Goal: Register for event/course

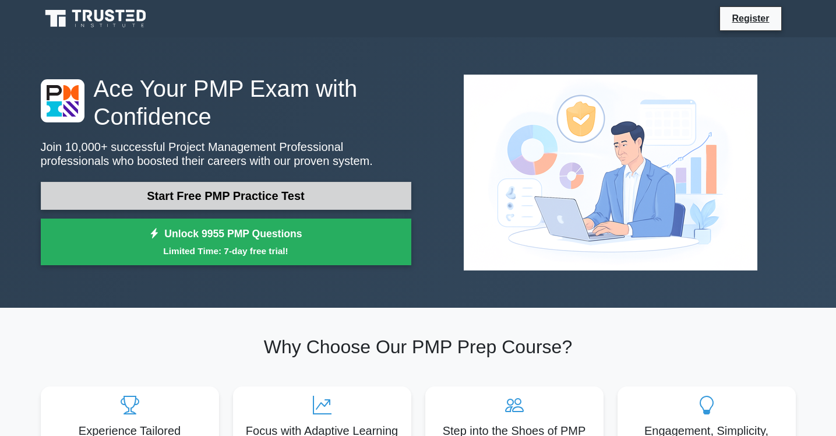
click at [270, 197] on link "Start Free PMP Practice Test" at bounding box center [226, 196] width 370 height 28
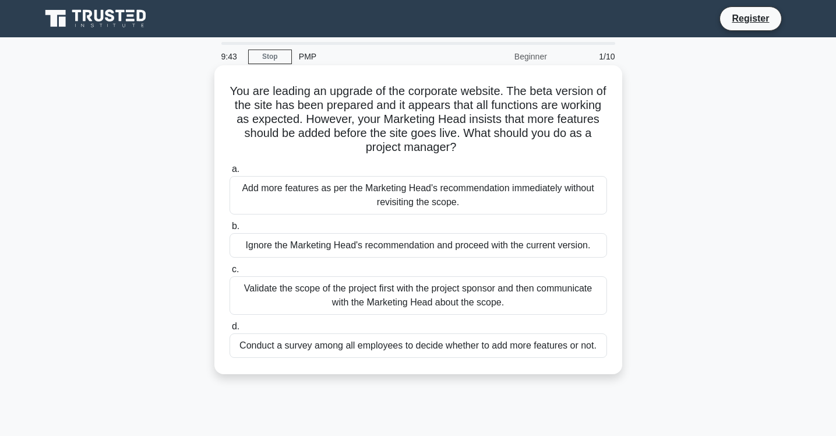
click at [363, 292] on div "Validate the scope of the project first with the project sponsor and then commu…" at bounding box center [417, 295] width 377 height 38
click at [229, 273] on input "c. Validate the scope of the project first with the project sponsor and then co…" at bounding box center [229, 270] width 0 height 8
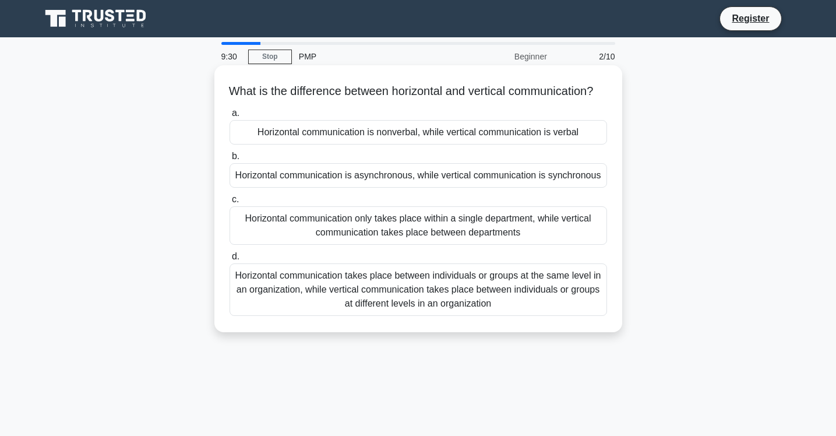
click at [449, 301] on div "Horizontal communication takes place between individuals or groups at the same …" at bounding box center [417, 289] width 377 height 52
click at [229, 260] on input "d. Horizontal communication takes place between individuals or groups at the sa…" at bounding box center [229, 257] width 0 height 8
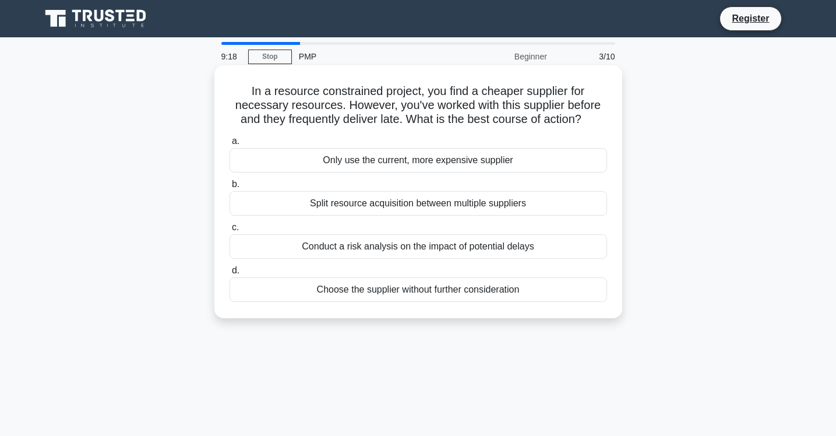
click at [447, 249] on div "Conduct a risk analysis on the impact of potential delays" at bounding box center [417, 246] width 377 height 24
click at [229, 231] on input "c. Conduct a risk analysis on the impact of potential delays" at bounding box center [229, 228] width 0 height 8
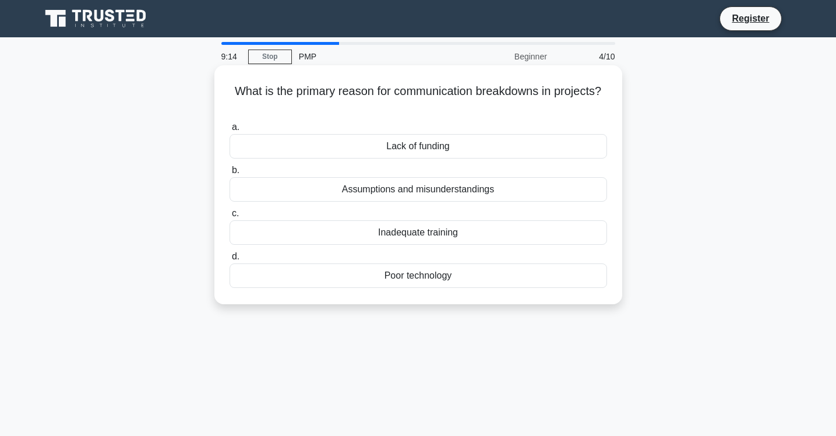
click at [440, 194] on div "Assumptions and misunderstandings" at bounding box center [417, 189] width 377 height 24
click at [229, 174] on input "b. Assumptions and misunderstandings" at bounding box center [229, 171] width 0 height 8
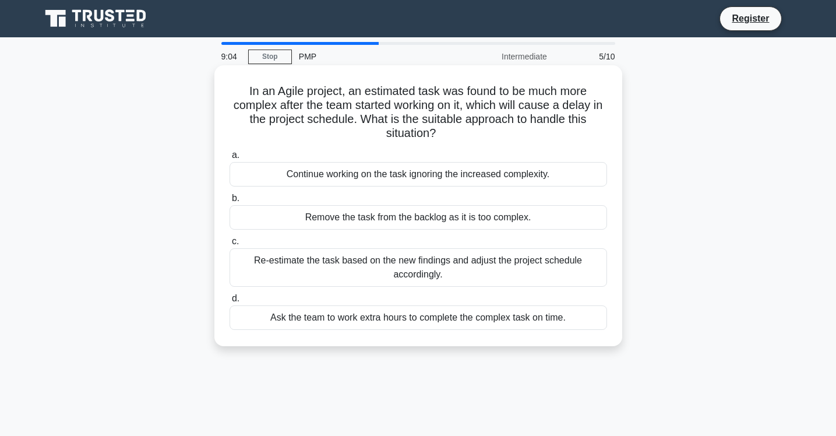
click at [450, 272] on div "Re-estimate the task based on the new findings and adjust the project schedule …" at bounding box center [417, 267] width 377 height 38
click at [229, 245] on input "c. Re-estimate the task based on the new findings and adjust the project schedu…" at bounding box center [229, 242] width 0 height 8
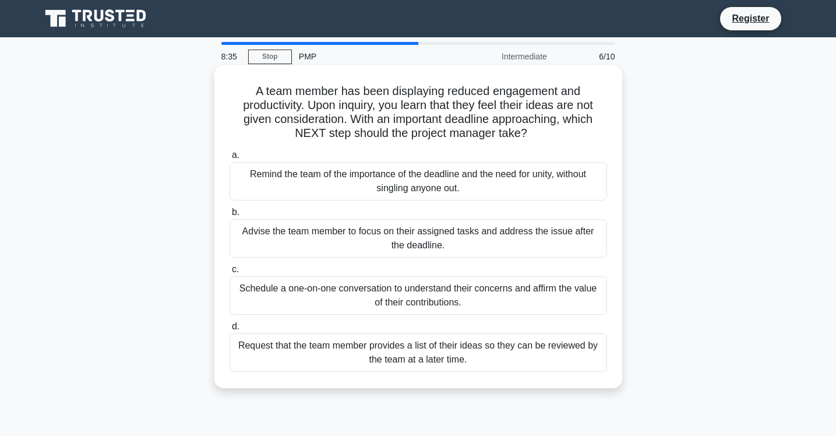
click at [488, 186] on div "Remind the team of the importance of the deadline and the need for unity, witho…" at bounding box center [417, 181] width 377 height 38
click at [229, 159] on input "a. Remind the team of the importance of the deadline and the need for unity, wi…" at bounding box center [229, 155] width 0 height 8
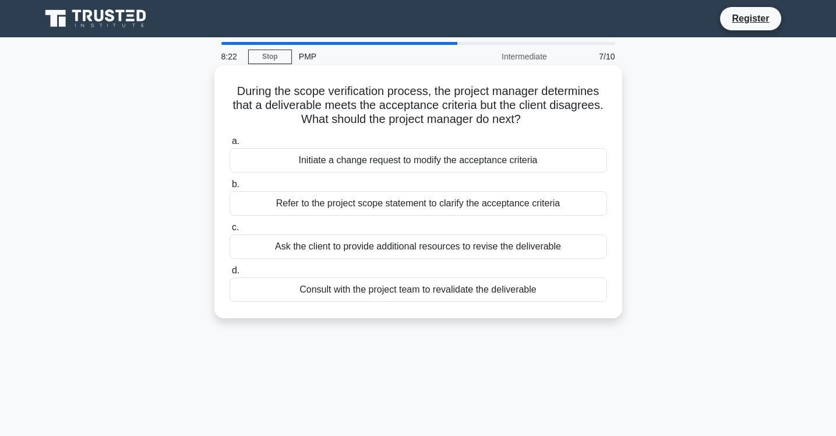
click at [492, 204] on div "Refer to the project scope statement to clarify the acceptance criteria" at bounding box center [417, 203] width 377 height 24
click at [229, 188] on input "b. Refer to the project scope statement to clarify the acceptance criteria" at bounding box center [229, 185] width 0 height 8
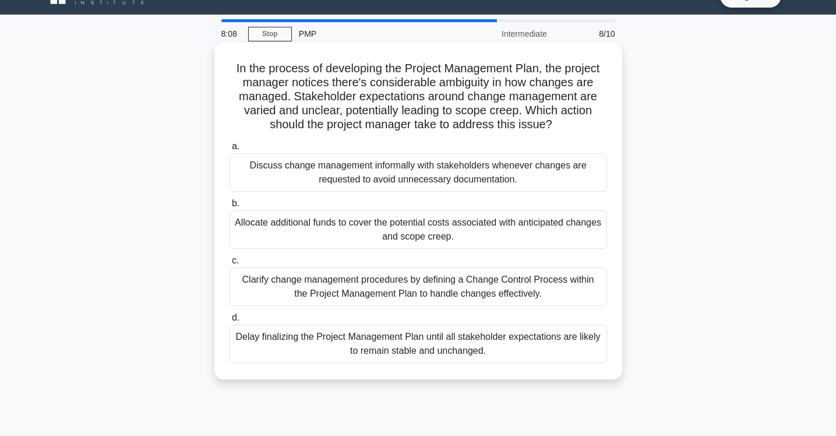
scroll to position [22, 0]
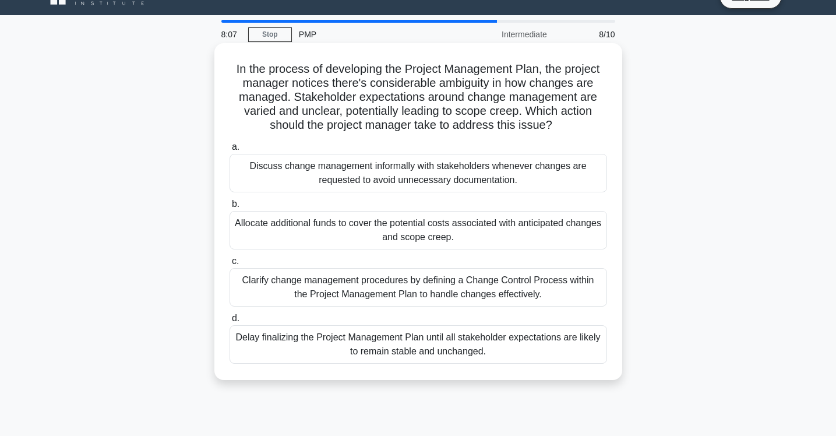
click at [500, 287] on div "Clarify change management procedures by defining a Change Control Process withi…" at bounding box center [417, 287] width 377 height 38
click at [229, 265] on input "c. Clarify change management procedures by defining a Change Control Process wi…" at bounding box center [229, 261] width 0 height 8
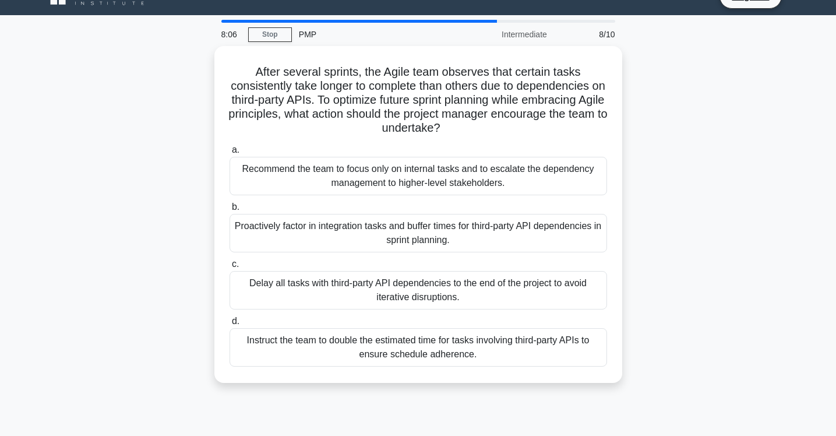
scroll to position [0, 0]
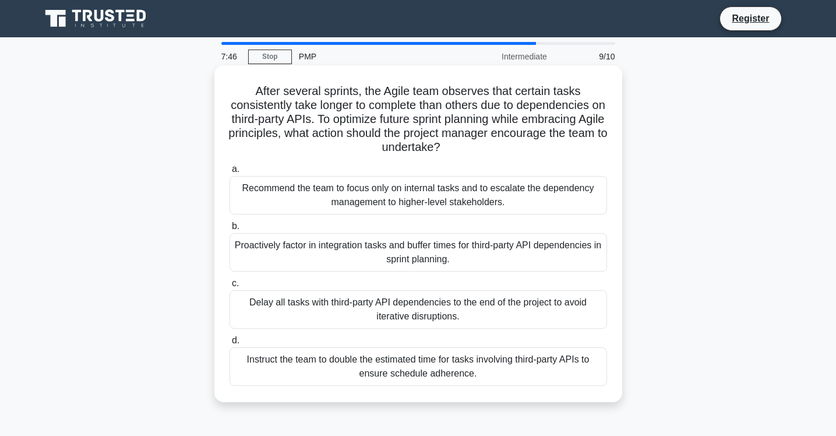
click at [504, 269] on div "Proactively factor in integration tasks and buffer times for third-party API de…" at bounding box center [417, 252] width 377 height 38
click at [229, 230] on input "b. Proactively factor in integration tasks and buffer times for third-party API…" at bounding box center [229, 226] width 0 height 8
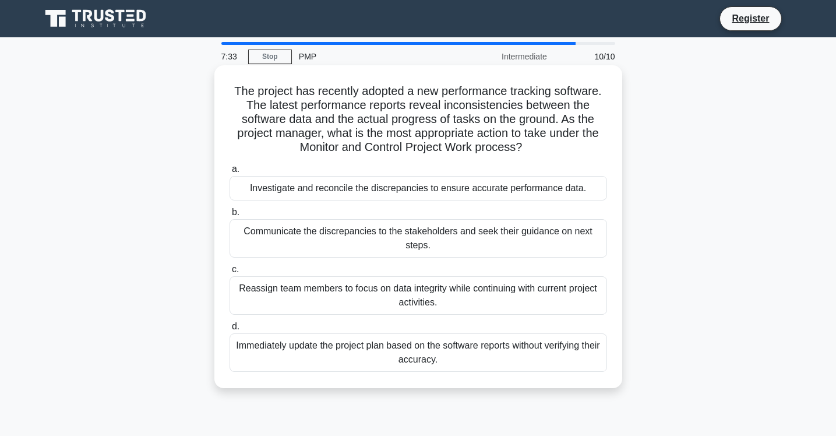
click at [492, 191] on div "Investigate and reconcile the discrepancies to ensure accurate performance data." at bounding box center [417, 188] width 377 height 24
click at [229, 173] on input "a. Investigate and reconcile the discrepancies to ensure accurate performance d…" at bounding box center [229, 169] width 0 height 8
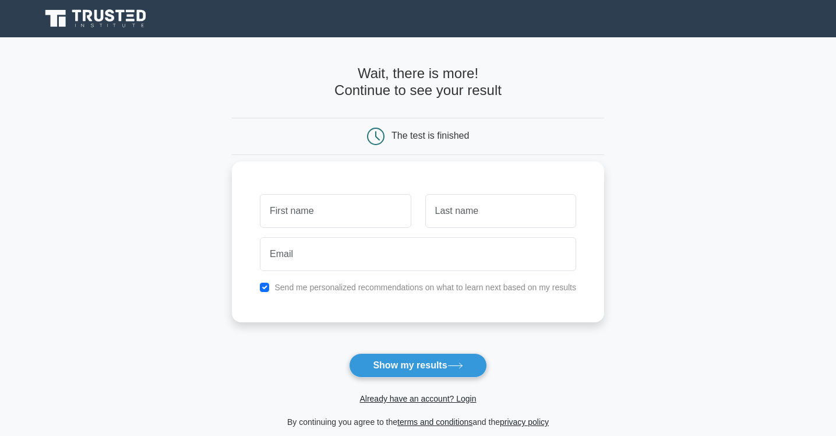
click at [283, 289] on label "Send me personalized recommendations on what to learn next based on my results" at bounding box center [425, 286] width 302 height 9
drag, startPoint x: 324, startPoint y: 229, endPoint x: 324, endPoint y: 221, distance: 8.2
click at [324, 227] on div at bounding box center [335, 210] width 165 height 43
click at [264, 289] on input "checkbox" at bounding box center [264, 286] width 9 height 9
checkbox input "false"
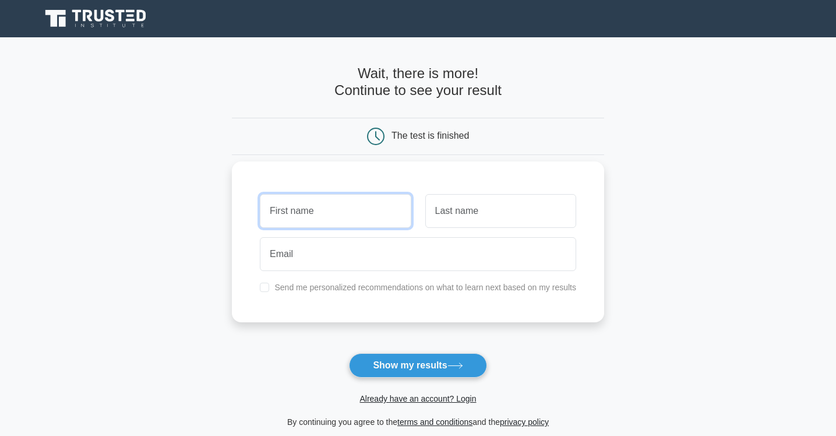
click at [310, 214] on input "text" at bounding box center [335, 211] width 151 height 34
type input "[PERSON_NAME]"
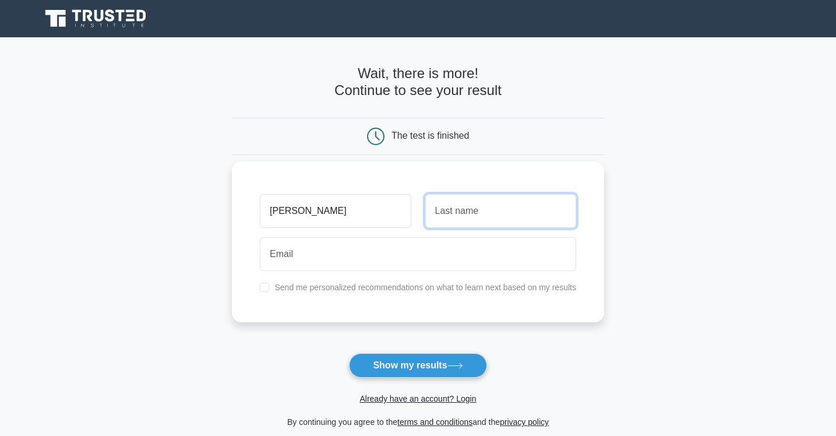
click at [454, 216] on input "text" at bounding box center [500, 211] width 151 height 34
type input "2"
type input "wijaya"
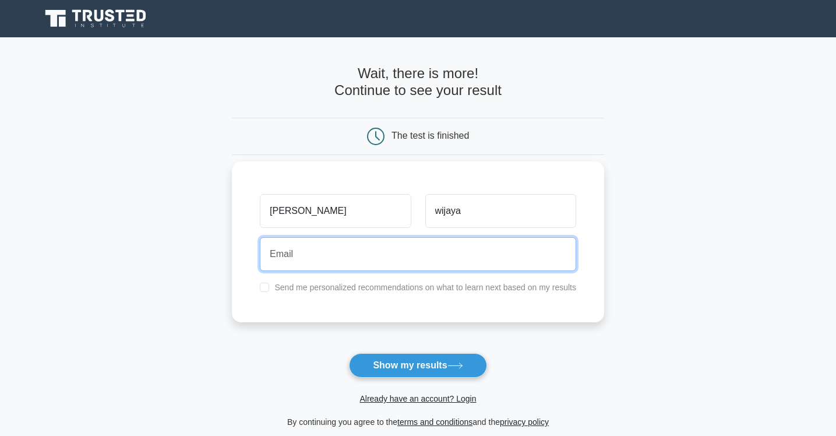
click at [411, 265] on input "email" at bounding box center [418, 254] width 316 height 34
type input "jw2274@cantab.ac.uk"
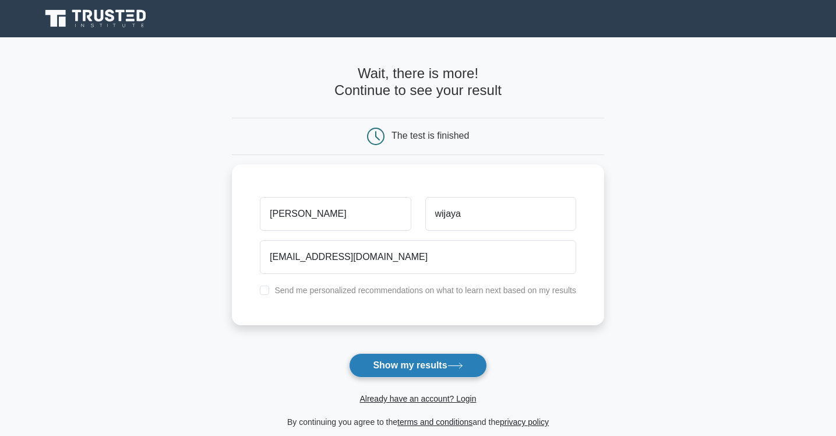
click at [401, 363] on button "Show my results" at bounding box center [417, 365] width 137 height 24
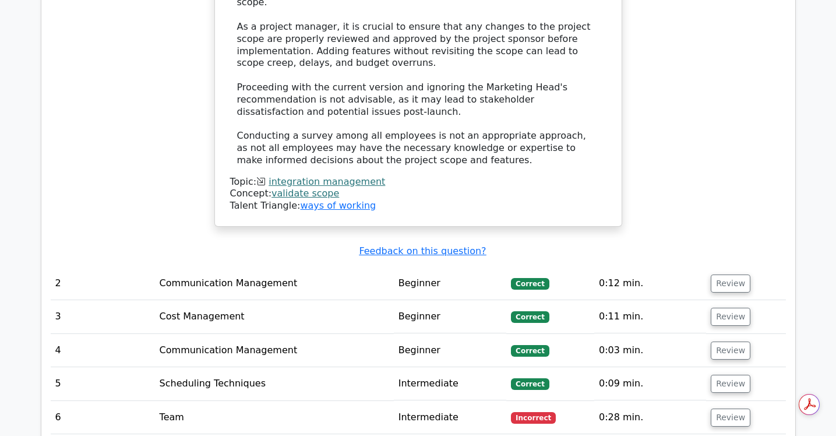
scroll to position [1525, 0]
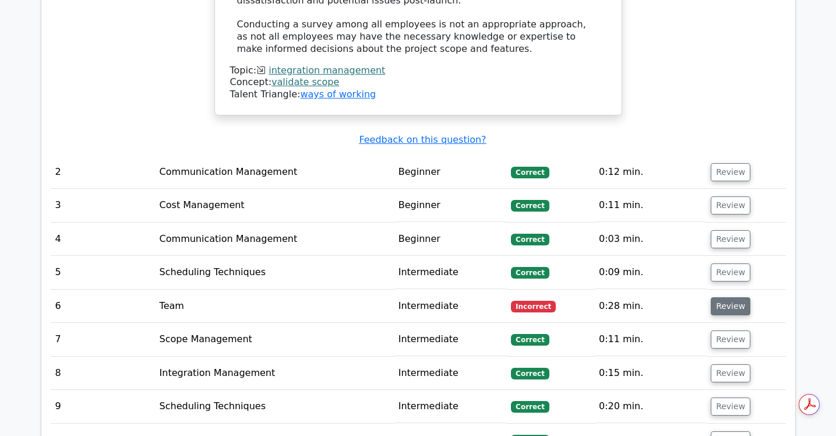
click at [719, 297] on button "Review" at bounding box center [731, 306] width 40 height 18
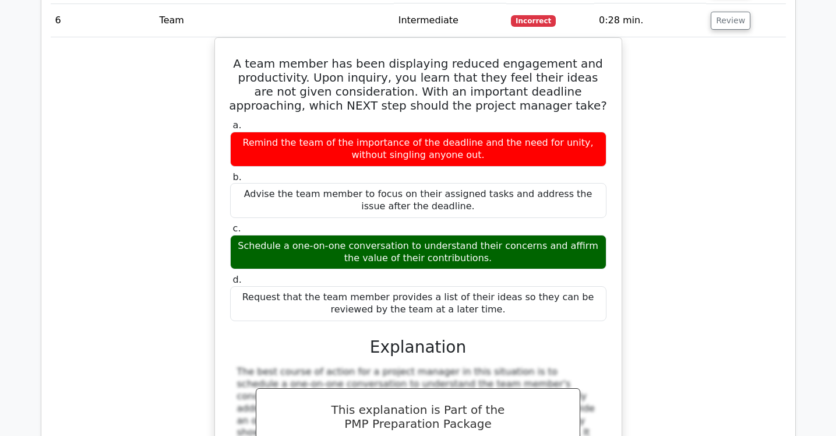
scroll to position [1870, 0]
